Goal: Check status: Check status

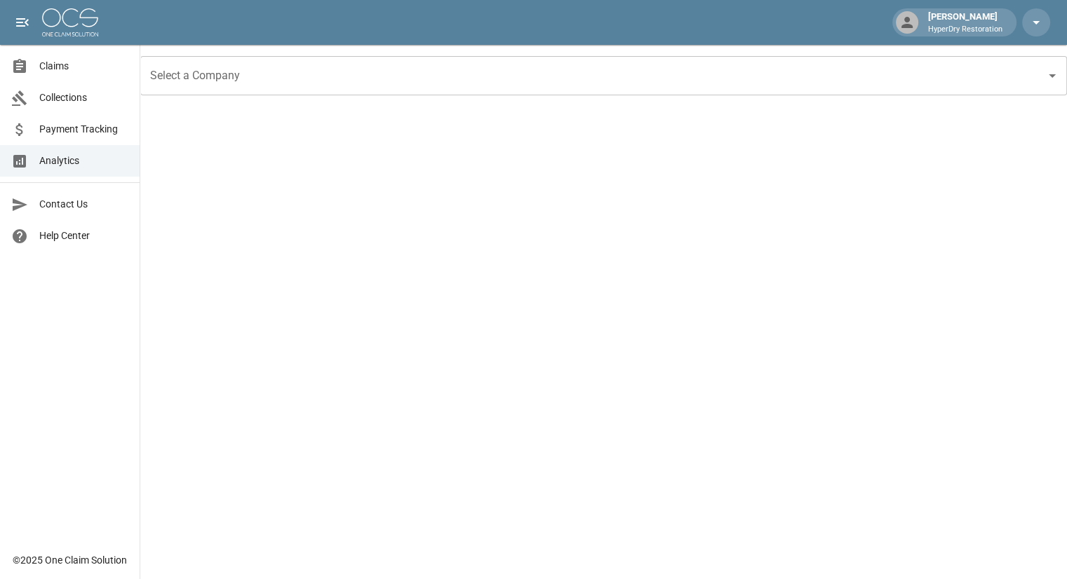
click at [72, 67] on span "Claims" at bounding box center [83, 66] width 89 height 15
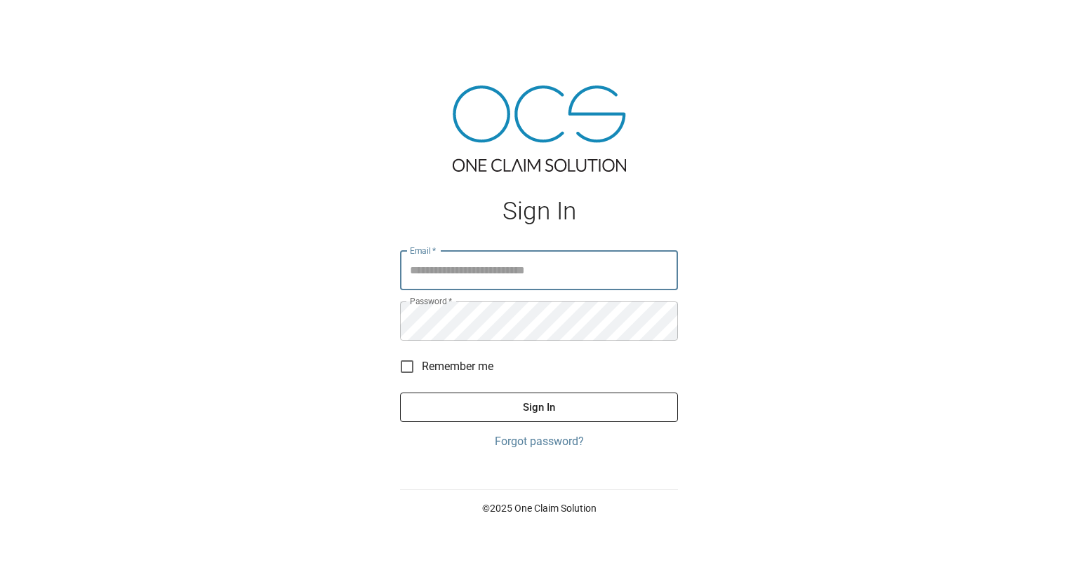
click at [453, 272] on input "Email   *" at bounding box center [539, 270] width 278 height 39
type input "**********"
click at [551, 402] on button "Sign In" at bounding box center [539, 407] width 278 height 29
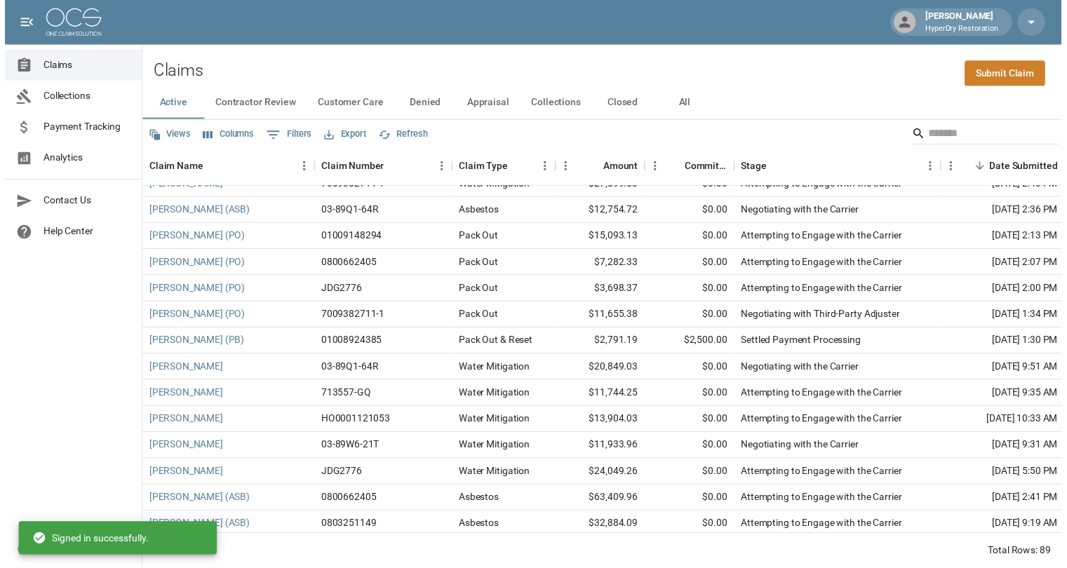
scroll to position [468, 0]
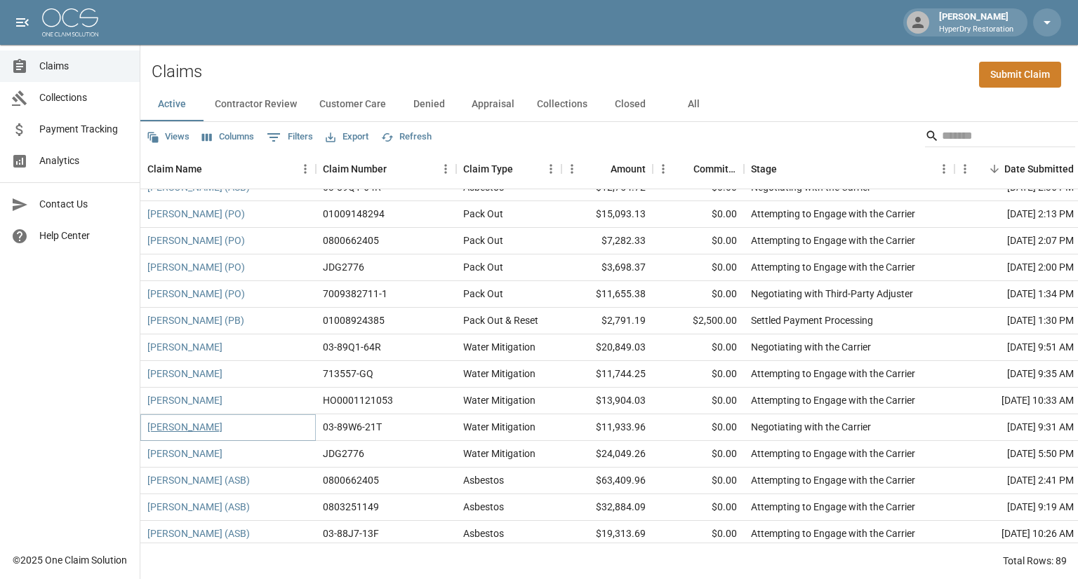
click at [188, 427] on link "Delucia, Frank" at bounding box center [184, 427] width 75 height 14
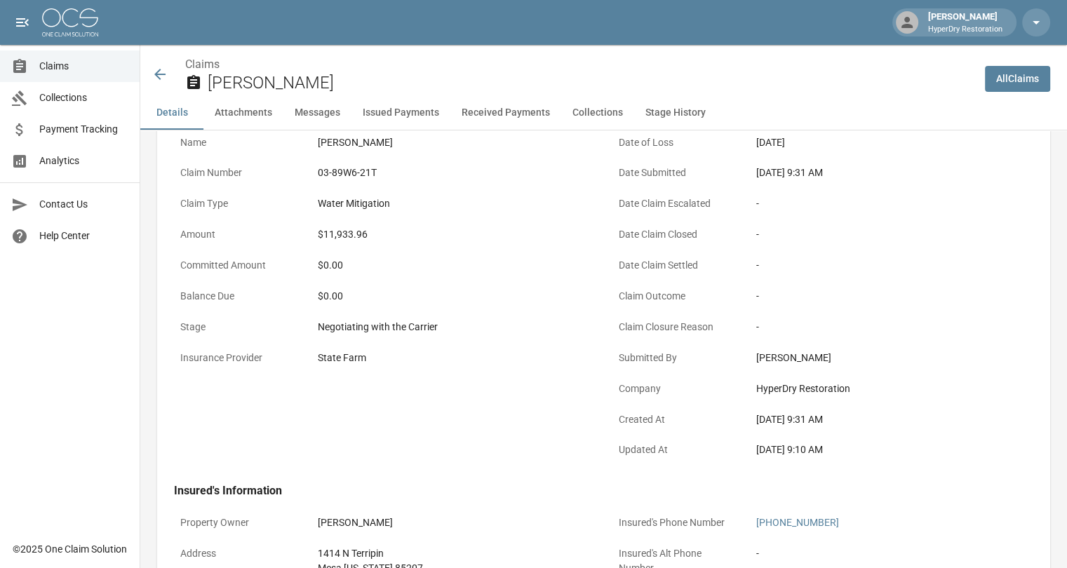
scroll to position [93, 0]
click at [161, 77] on icon at bounding box center [160, 74] width 17 height 17
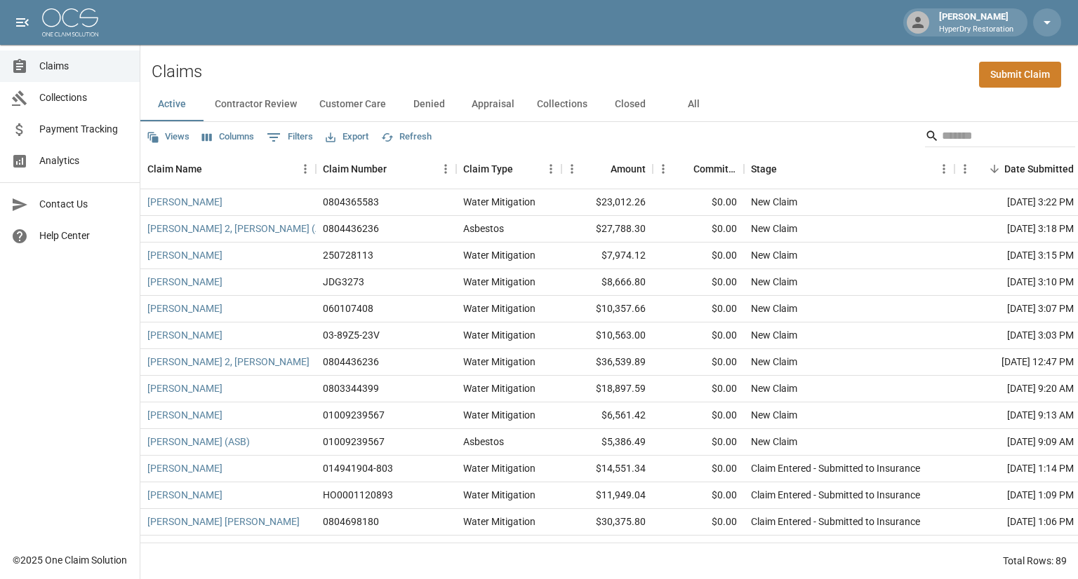
click at [72, 128] on span "Payment Tracking" at bounding box center [83, 129] width 89 height 15
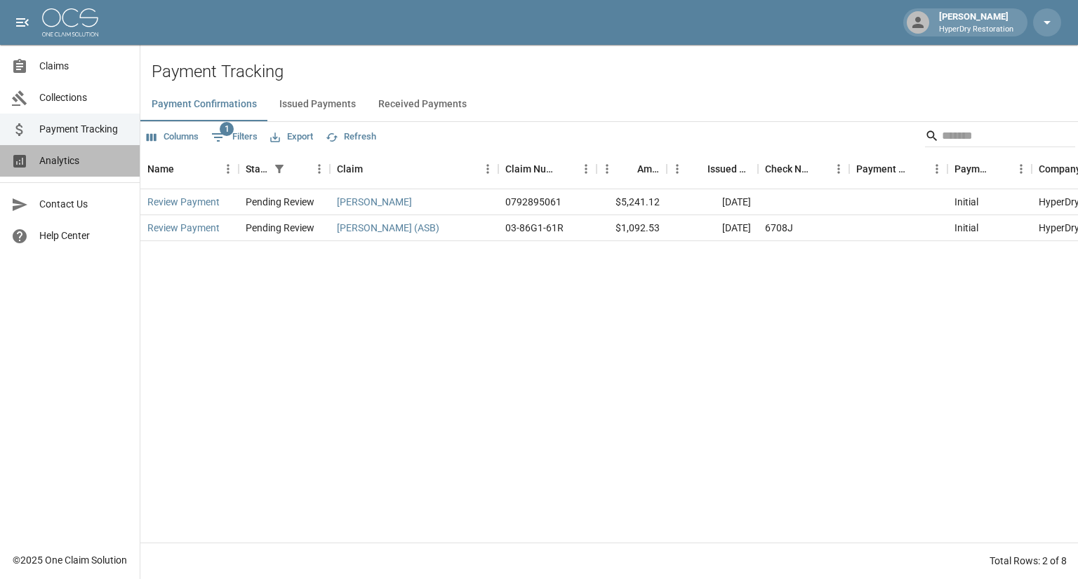
click at [82, 161] on span "Analytics" at bounding box center [83, 161] width 89 height 15
